Goal: Transaction & Acquisition: Subscribe to service/newsletter

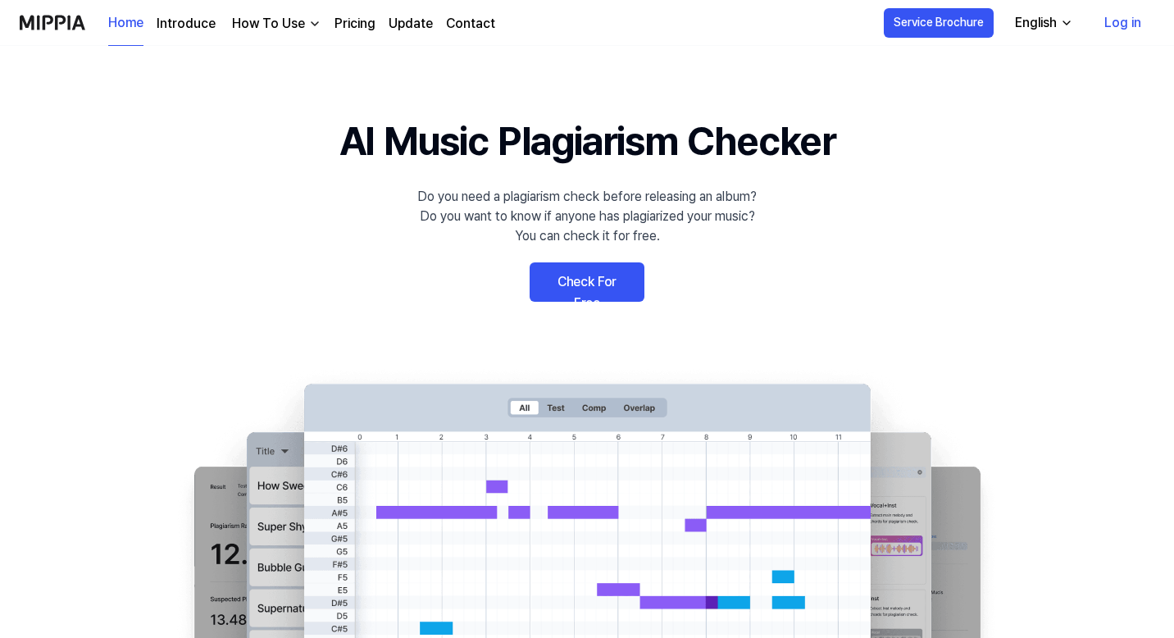
click at [580, 275] on link "Check For Free" at bounding box center [587, 281] width 115 height 39
